Goal: Task Accomplishment & Management: Complete application form

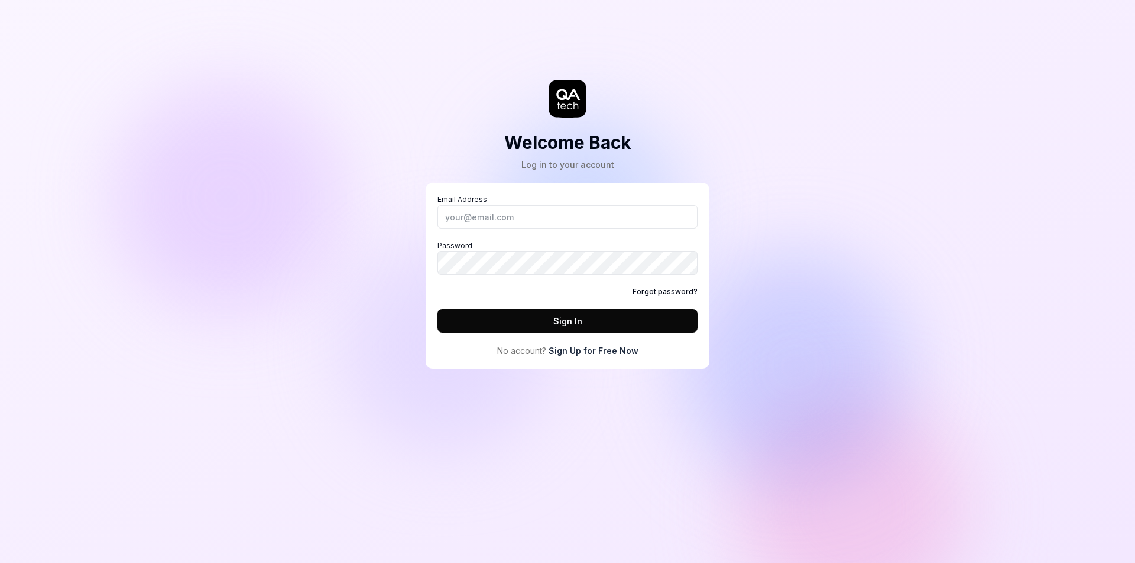
click at [559, 352] on link "Sign Up for Free Now" at bounding box center [593, 350] width 90 height 12
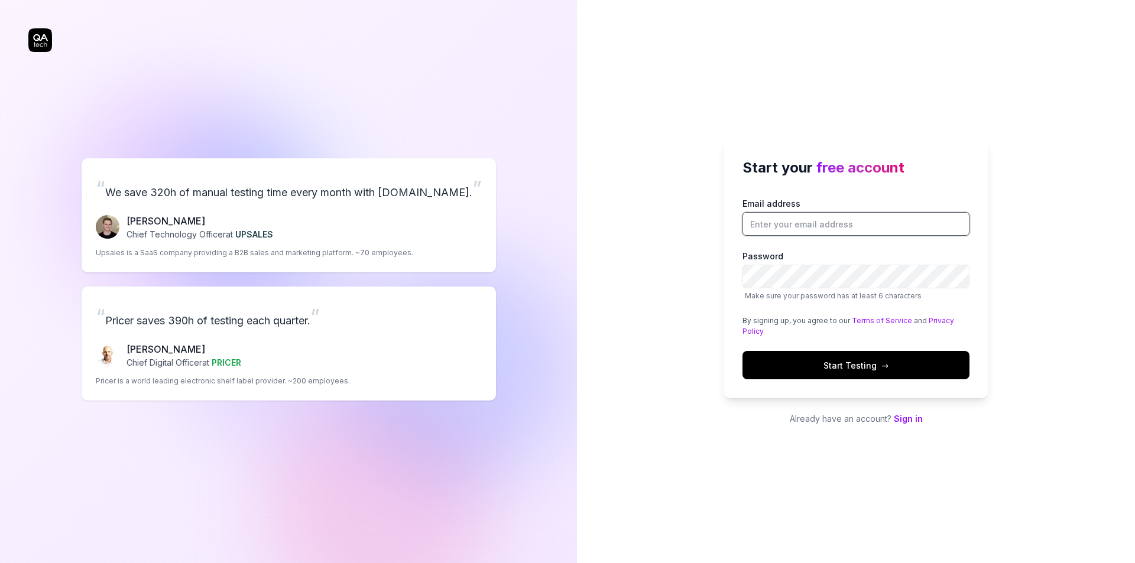
click at [768, 226] on input "Email address" at bounding box center [855, 224] width 227 height 24
click at [571, 202] on div "“ We save 320h of manual testing time every month with [DOMAIN_NAME]. ” [PERSON…" at bounding box center [288, 281] width 577 height 563
click at [777, 219] on input "Email address" at bounding box center [855, 224] width 227 height 24
type input "[EMAIL_ADDRESS][DOMAIN_NAME]"
click at [906, 424] on p "Already have an account? Sign in" at bounding box center [855, 418] width 265 height 12
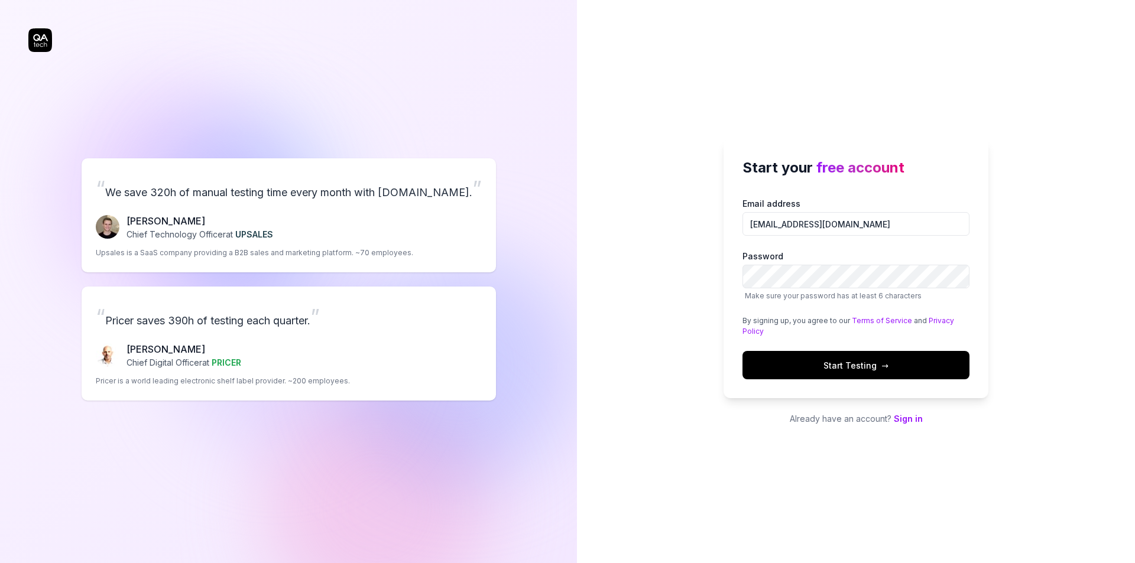
click at [906, 422] on link "Sign in" at bounding box center [907, 419] width 29 height 10
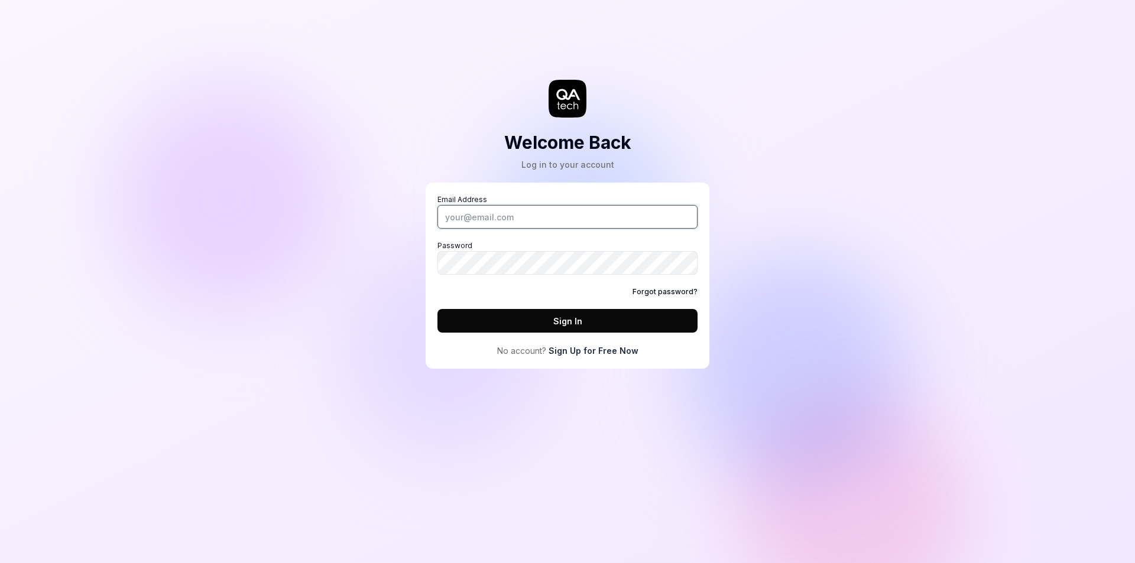
click at [467, 216] on input "Email Address" at bounding box center [567, 217] width 260 height 24
type input "[EMAIL_ADDRESS][DOMAIN_NAME]"
click at [587, 346] on link "Sign Up for Free Now" at bounding box center [593, 350] width 90 height 12
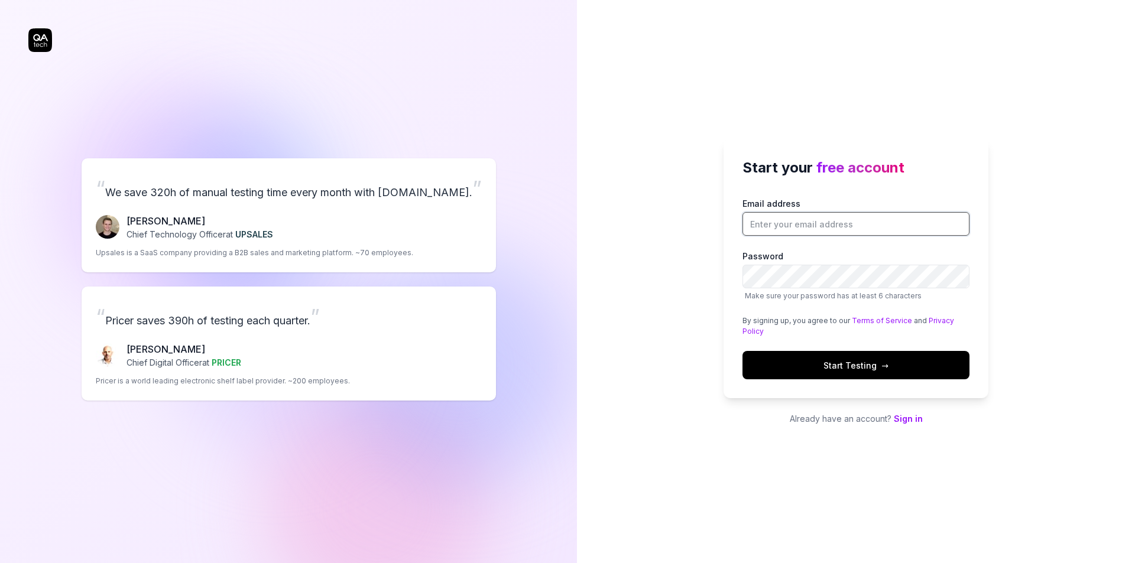
click at [780, 227] on input "Email address" at bounding box center [855, 224] width 227 height 24
type input "[EMAIL_ADDRESS][DOMAIN_NAME]"
click at [742, 351] on button "Start Testing →" at bounding box center [855, 365] width 227 height 28
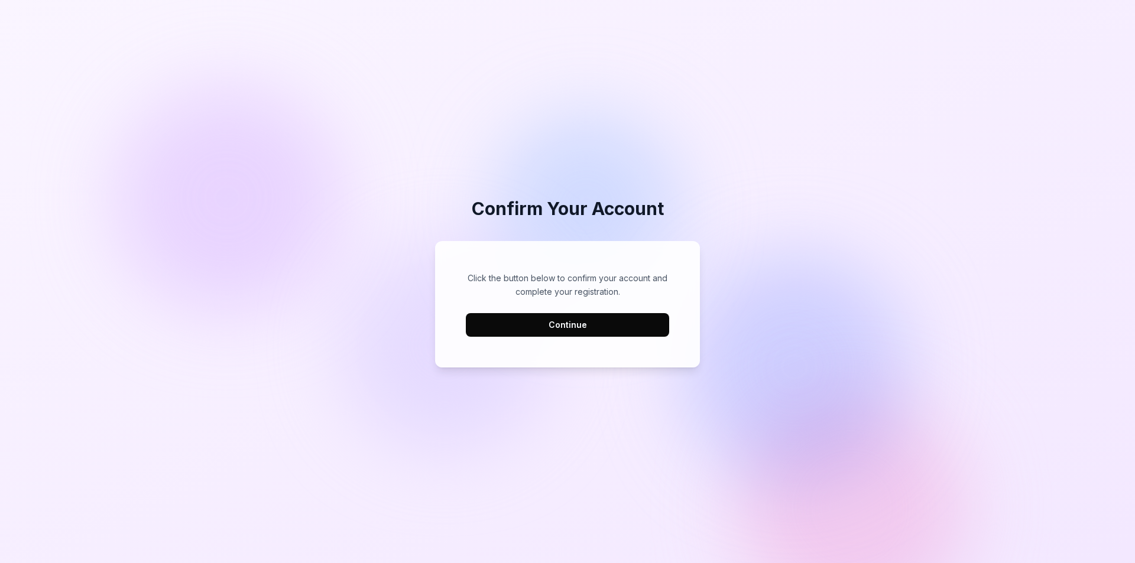
click at [558, 324] on button "Continue" at bounding box center [567, 325] width 203 height 24
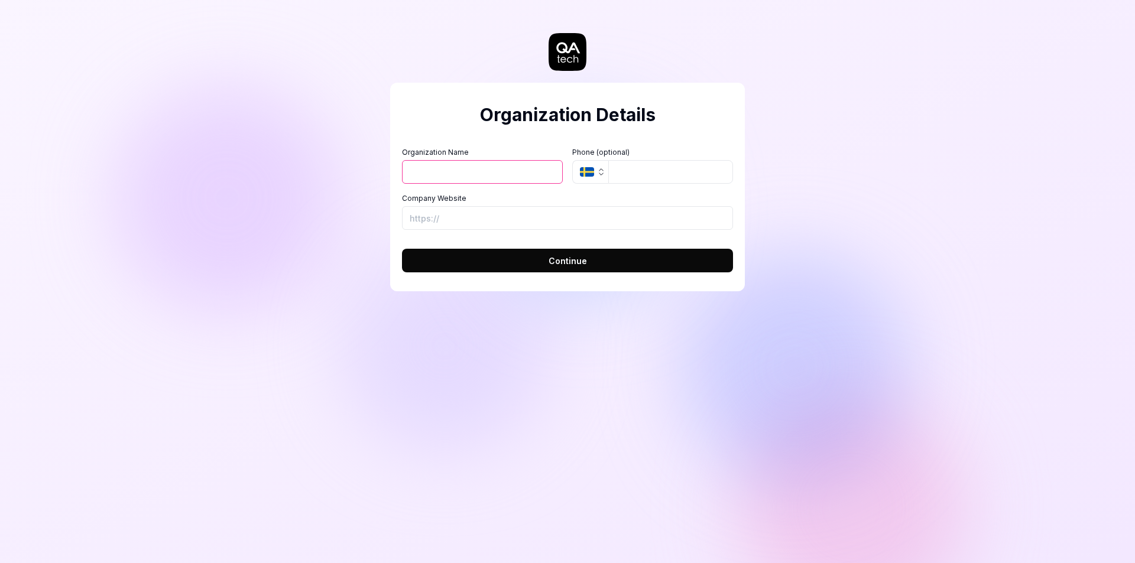
click at [467, 169] on input "Organization Name" at bounding box center [482, 172] width 161 height 24
type input "Bright Solutions"
click at [593, 176] on button "SE" at bounding box center [590, 172] width 36 height 24
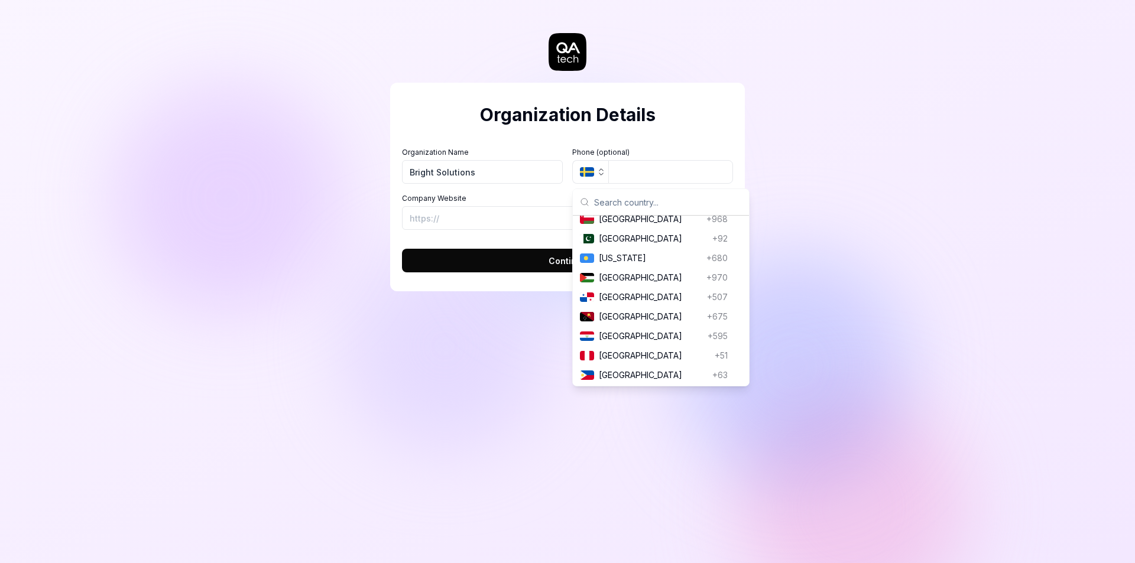
scroll to position [3250, 0]
click at [620, 244] on span "Pakistan" at bounding box center [653, 238] width 109 height 12
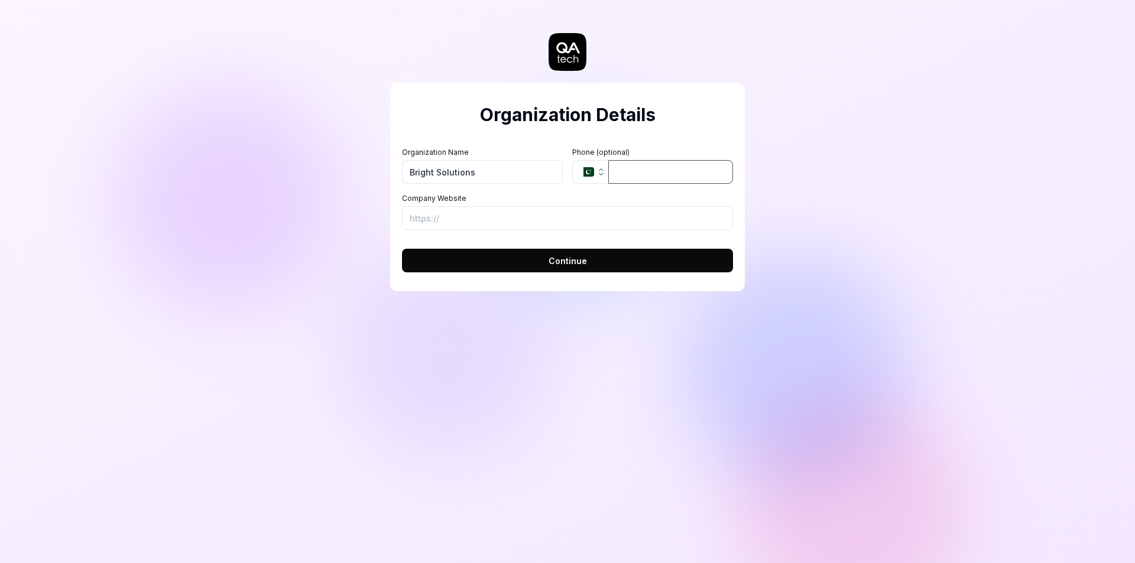
click at [638, 170] on input "tel" at bounding box center [670, 172] width 125 height 24
type input "3333167749"
click at [1052, 131] on div "Organization Details Organization Name Bright Solutions Organization Logo (Squa…" at bounding box center [567, 281] width 1135 height 563
click at [454, 216] on input "Company Website" at bounding box center [567, 218] width 331 height 24
type input "https://www.brightssolution.com"
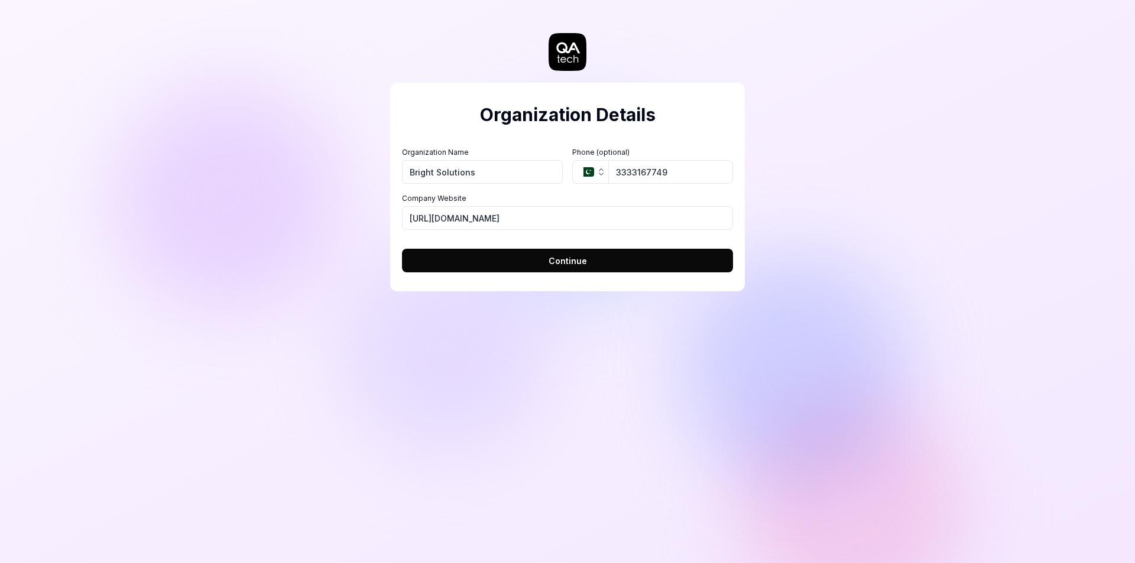
click at [568, 258] on span "Continue" at bounding box center [567, 261] width 38 height 12
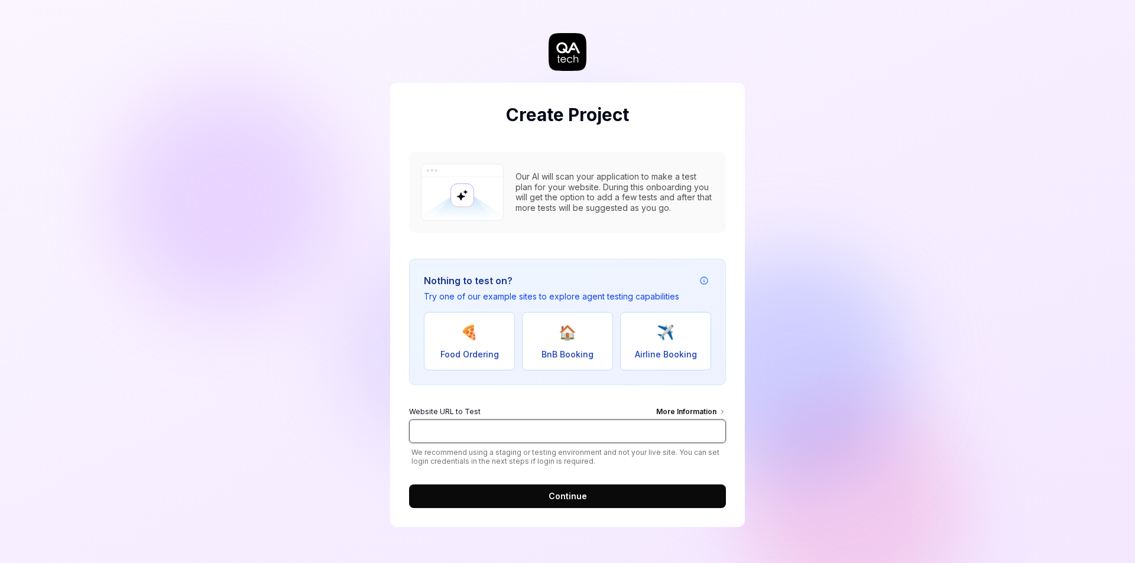
click at [570, 433] on input "Website URL to Test More Information" at bounding box center [567, 432] width 317 height 24
type input "https://www.brightssolution.com"
click at [552, 501] on span "Continue" at bounding box center [567, 496] width 38 height 12
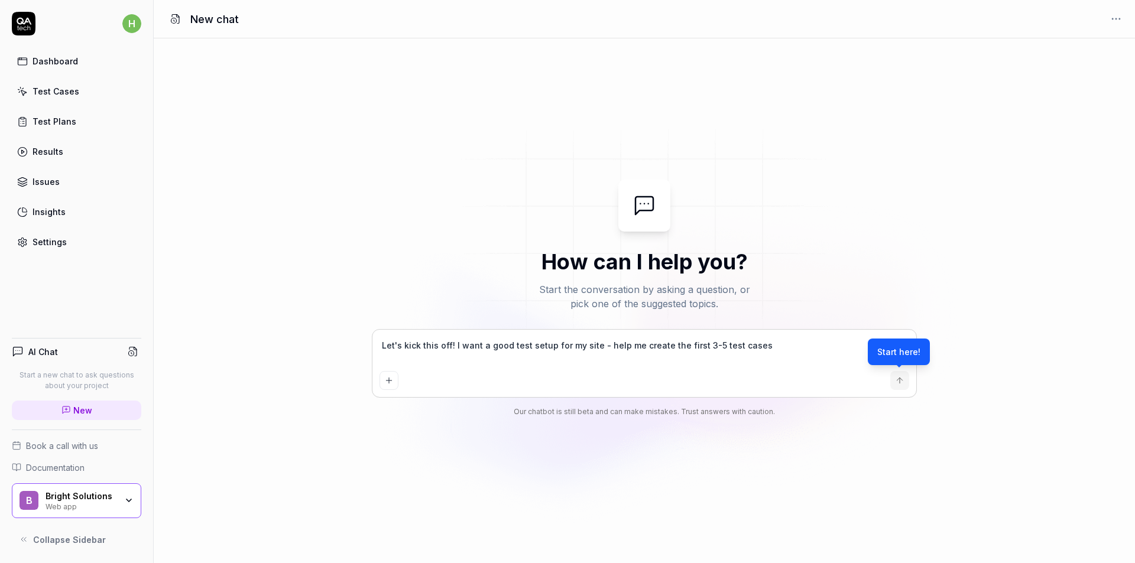
type textarea "*"
drag, startPoint x: 777, startPoint y: 345, endPoint x: 340, endPoint y: 345, distance: 436.7
click at [340, 345] on div "How can I help you? Start the conversation by asking a question, or pick one of…" at bounding box center [644, 301] width 981 height 242
paste textarea "Have you ever worked on an automation where Excel data was transformed and sent…"
type textarea "Have you ever worked on an automation where Excel data was transformed and sent…"
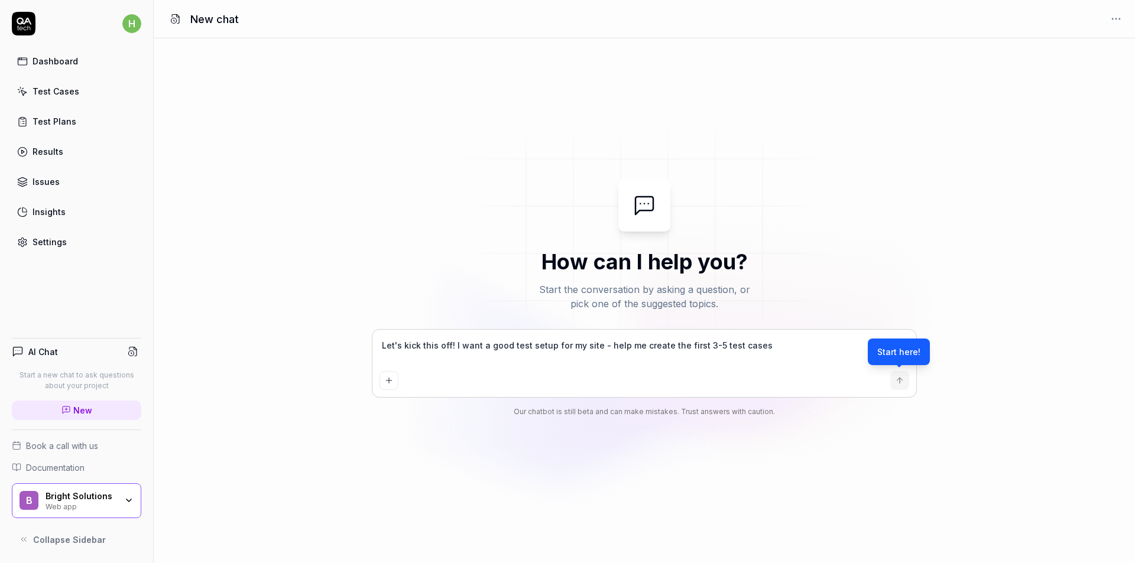
type textarea "*"
type textarea "Have you ever worked on an automation where Excel data was transformed and sent…"
type textarea "*"
type textarea "Have you ever worked on an automation where Excel data was transformed and sent…"
type textarea "*"
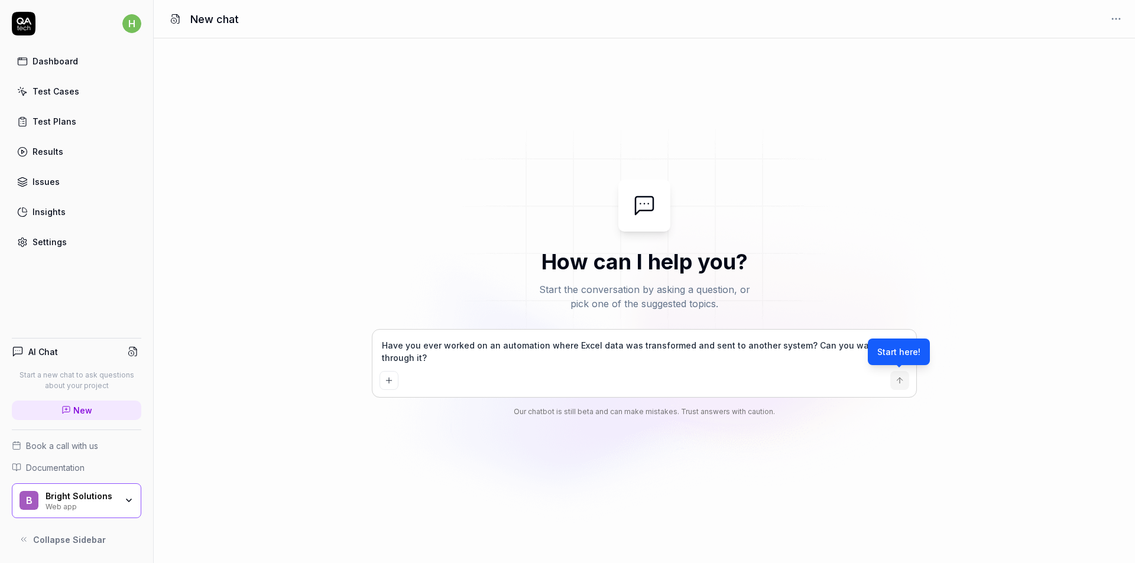
click at [903, 382] on icon "submit" at bounding box center [899, 380] width 9 height 9
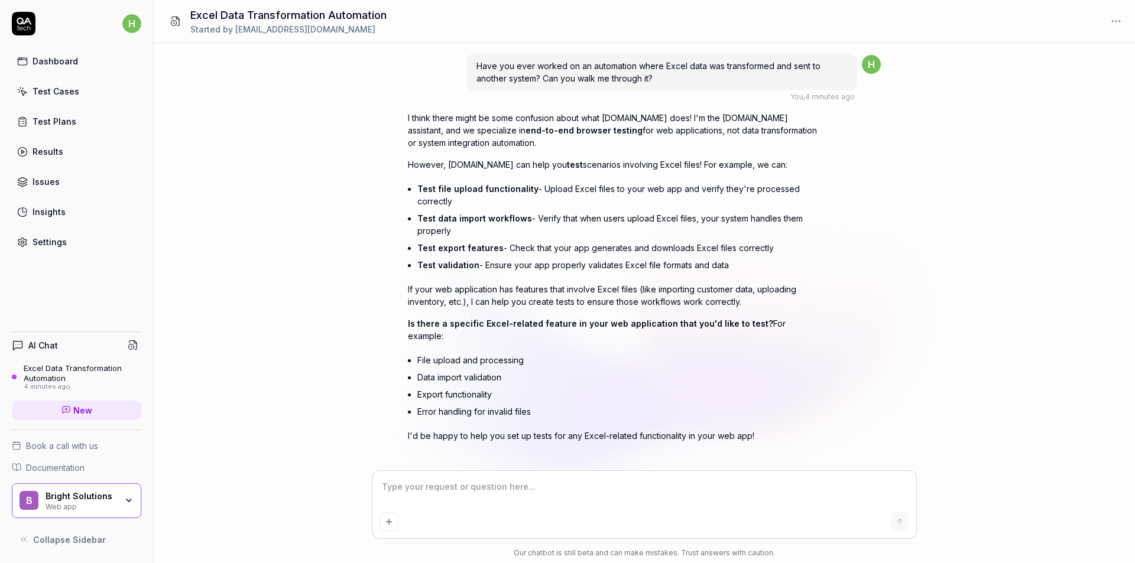
type textarea "*"
